Goal: Task Accomplishment & Management: Complete application form

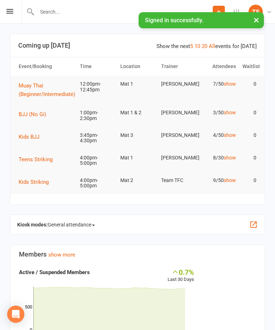
click at [50, 10] on input "text" at bounding box center [124, 12] width 178 height 10
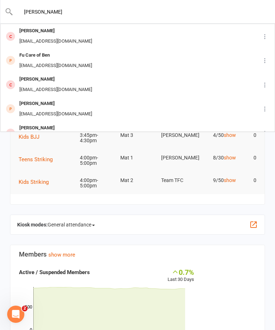
type input "[PERSON_NAME]"
click at [27, 33] on div "[PERSON_NAME]" at bounding box center [55, 31] width 77 height 10
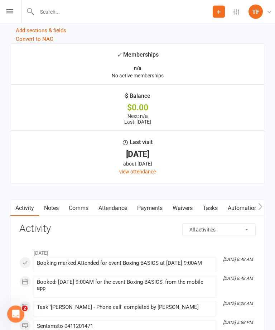
scroll to position [922, 0]
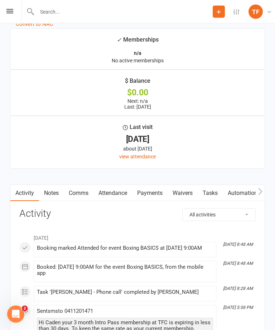
click at [184, 193] on link "Waivers" at bounding box center [183, 193] width 30 height 16
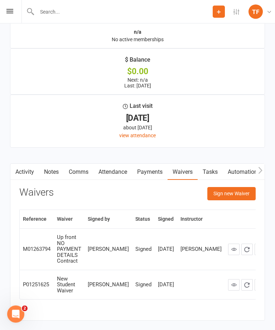
scroll to position [943, 0]
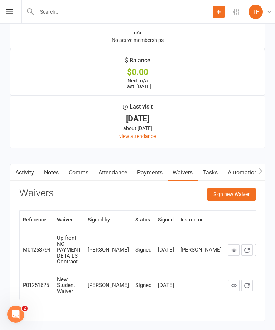
click at [238, 197] on button "Sign new Waiver" at bounding box center [231, 194] width 48 height 13
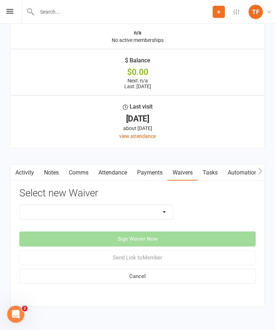
click at [116, 219] on select "Direct Debit Contract New Student Waiver Online - Adults - 12 Month DD Online -…" at bounding box center [96, 212] width 153 height 14
select select "2710"
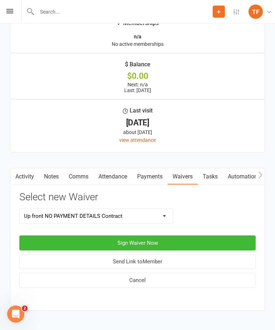
click at [207, 246] on button "Sign Waiver Now" at bounding box center [137, 243] width 236 height 15
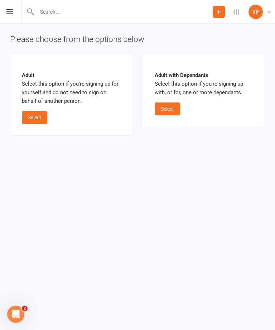
click at [40, 111] on button "Select" at bounding box center [34, 117] width 25 height 13
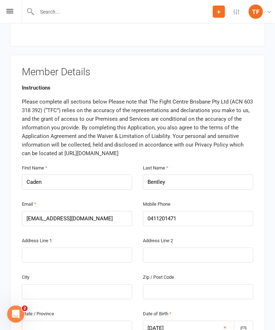
scroll to position [115, 0]
